Goal: Navigation & Orientation: Find specific page/section

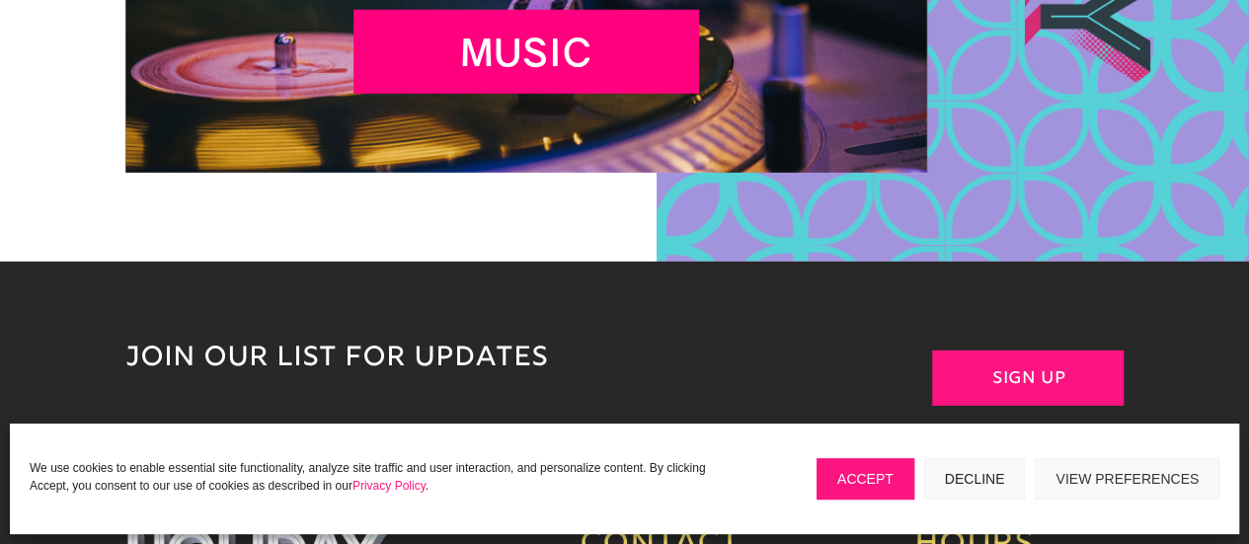
scroll to position [2941, 0]
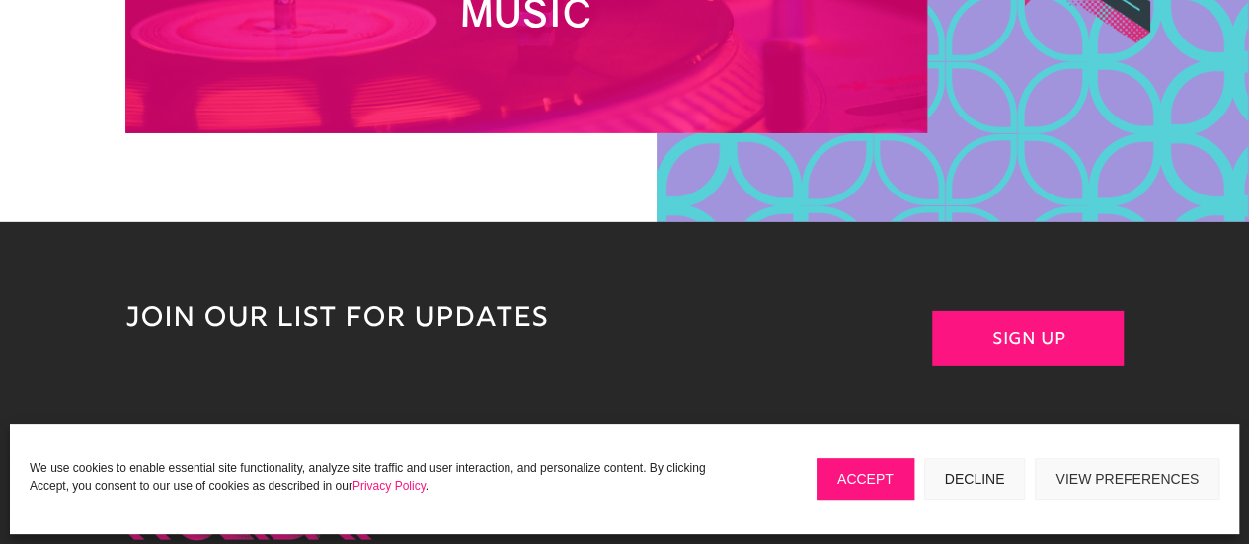
click at [515, 27] on h2 "MUSIC" at bounding box center [527, 17] width 346 height 55
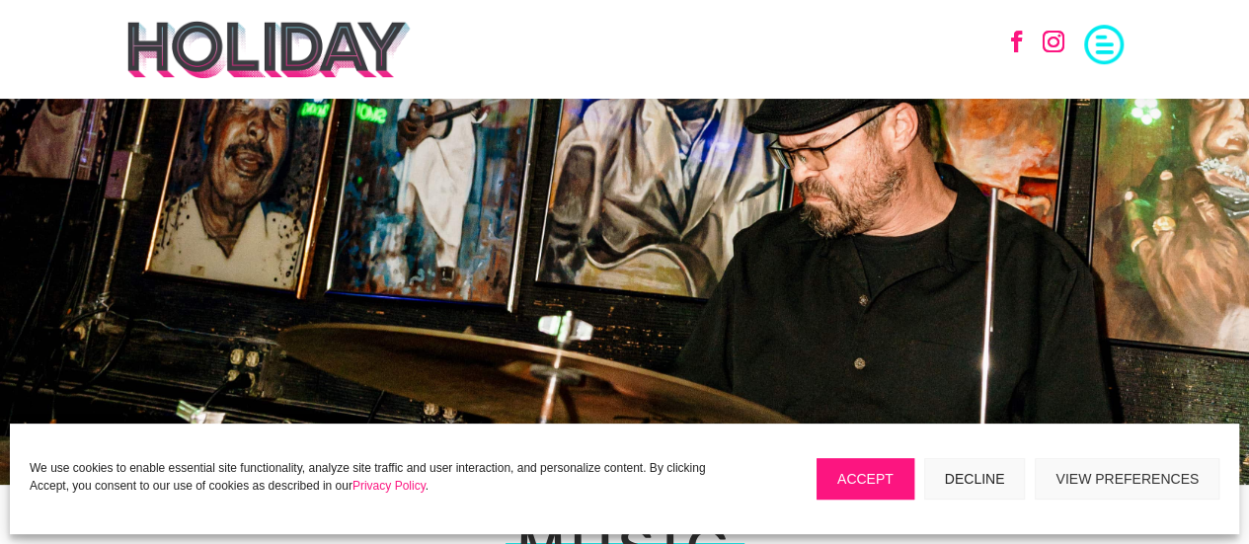
click at [294, 50] on img at bounding box center [268, 49] width 287 height 59
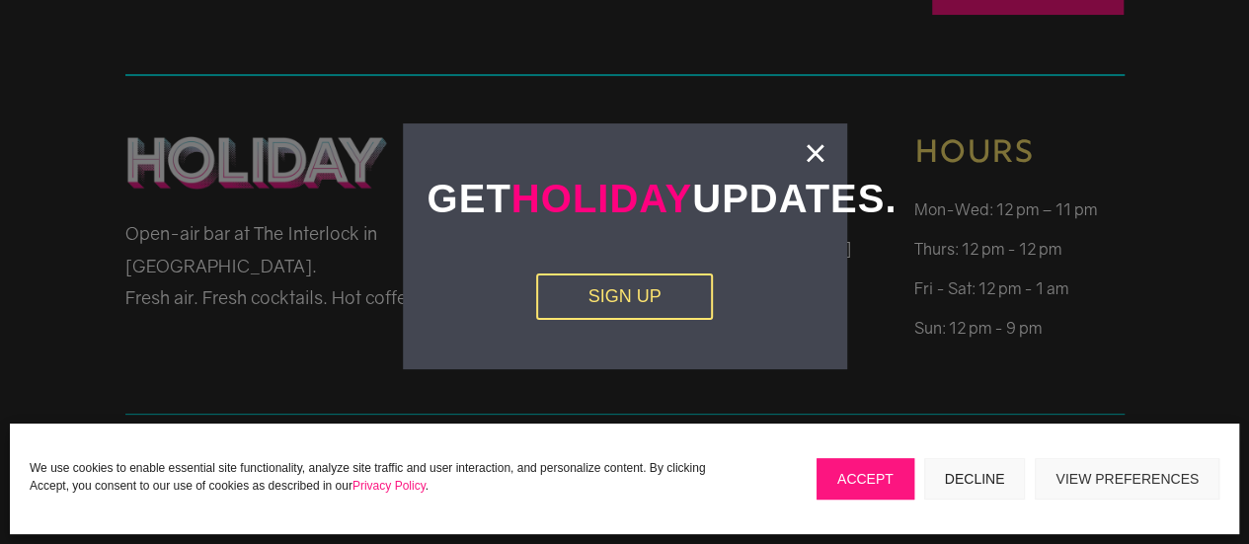
scroll to position [3931, 0]
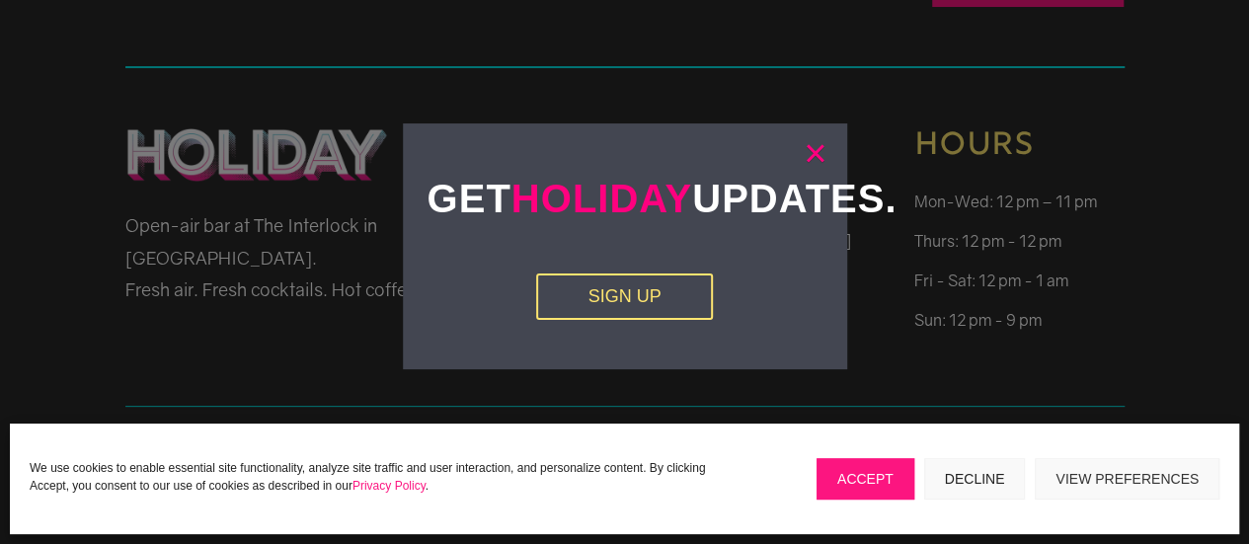
click at [822, 143] on link "×" at bounding box center [815, 153] width 23 height 20
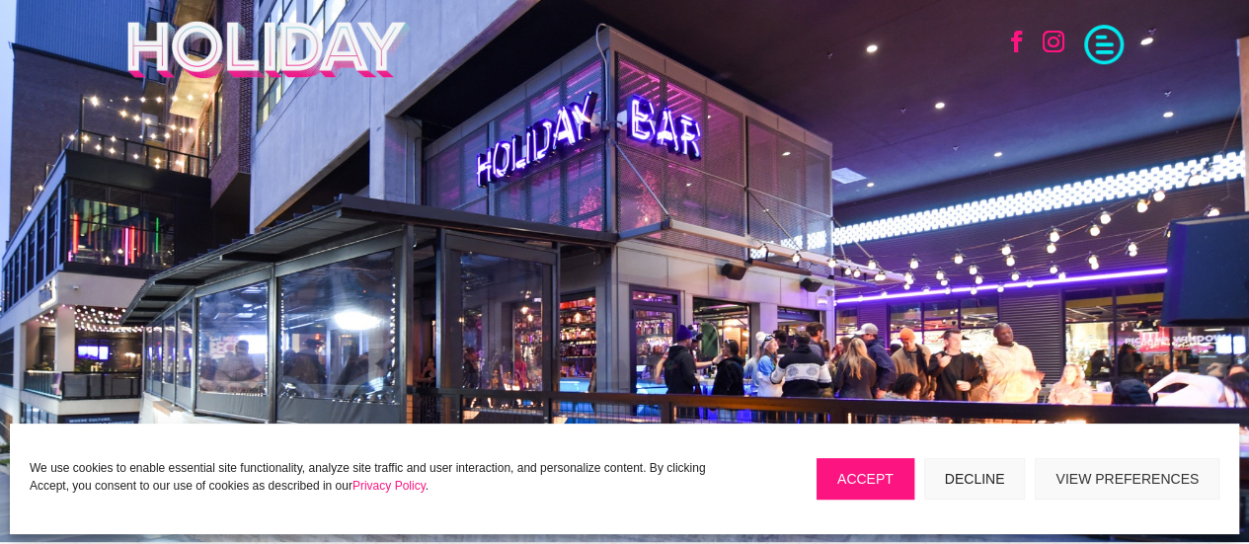
scroll to position [49, 0]
